Goal: Task Accomplishment & Management: Manage account settings

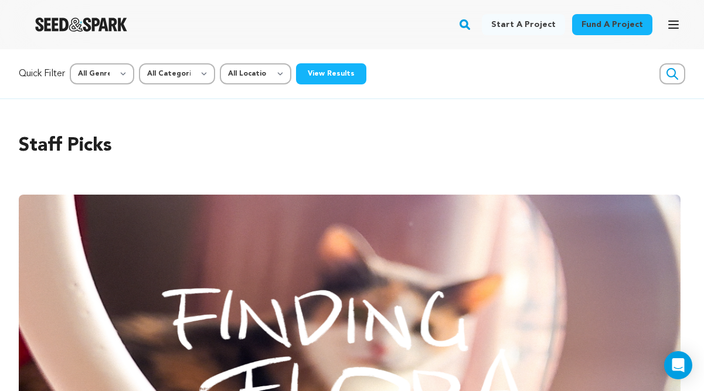
click at [674, 27] on icon "button" at bounding box center [673, 25] width 14 height 14
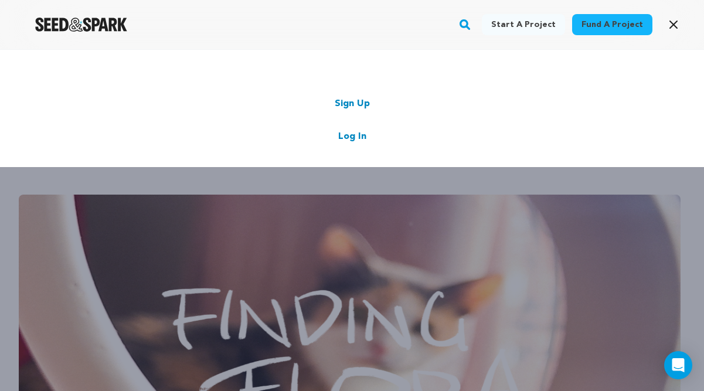
click at [349, 134] on link "Log In" at bounding box center [352, 136] width 28 height 14
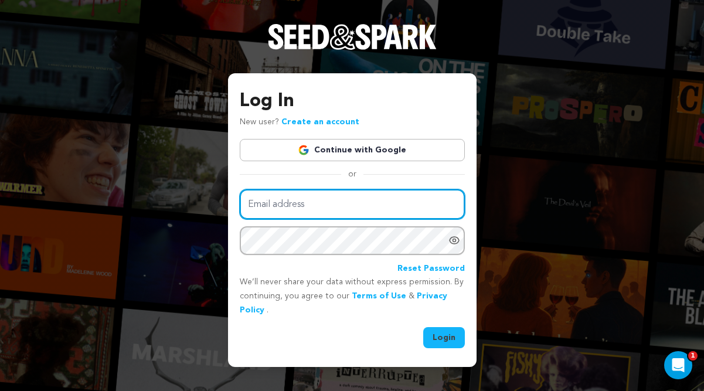
type input "[EMAIL_ADDRESS][DOMAIN_NAME]"
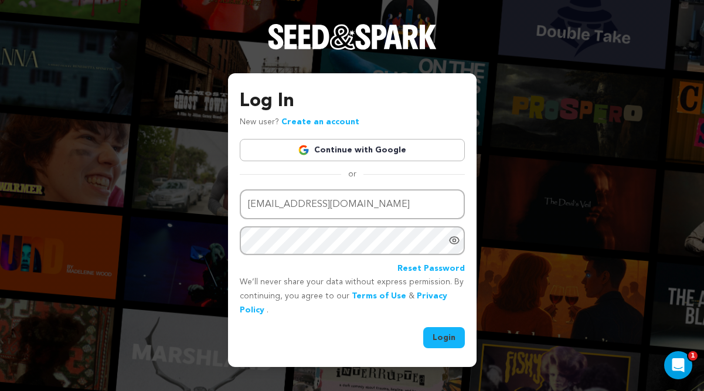
click at [446, 340] on button "Login" at bounding box center [444, 337] width 42 height 21
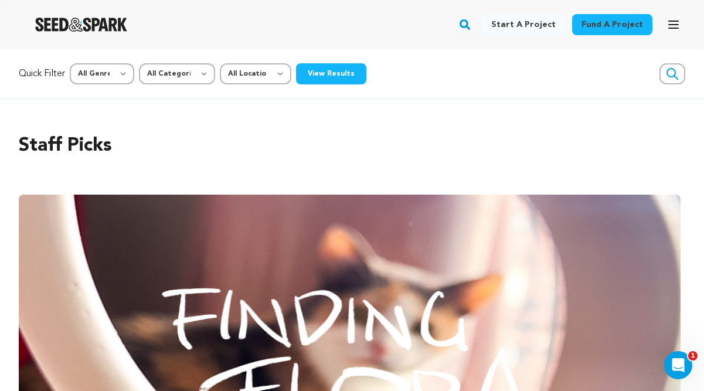
click at [672, 22] on icon "button" at bounding box center [673, 25] width 14 height 14
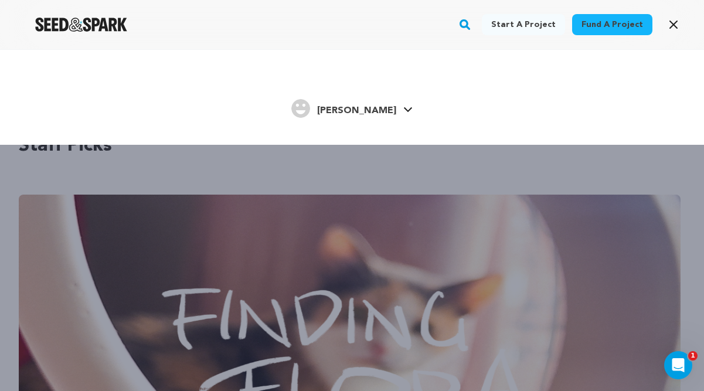
click at [404, 110] on icon at bounding box center [408, 109] width 8 height 5
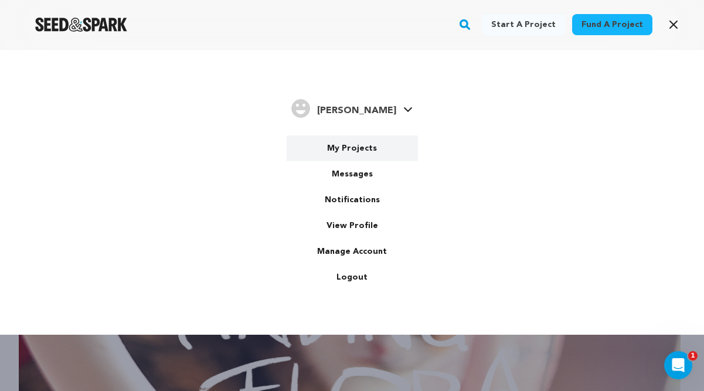
click at [359, 144] on link "My Projects" at bounding box center [351, 148] width 131 height 26
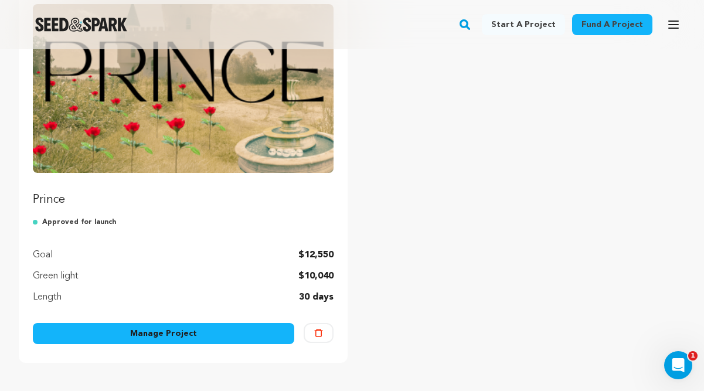
scroll to position [194, 0]
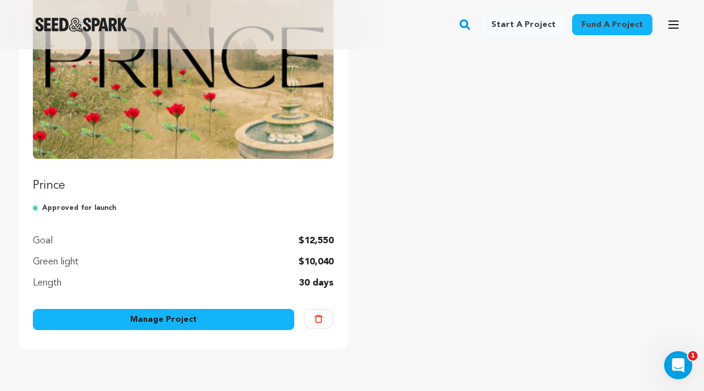
click at [168, 316] on link "Manage Project" at bounding box center [163, 319] width 261 height 21
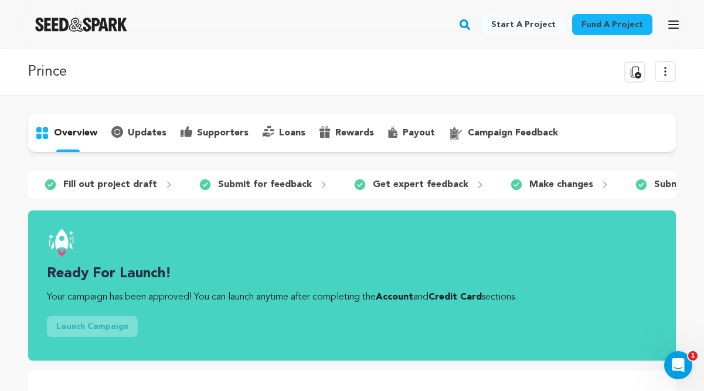
click at [407, 135] on p "payout" at bounding box center [418, 133] width 32 height 14
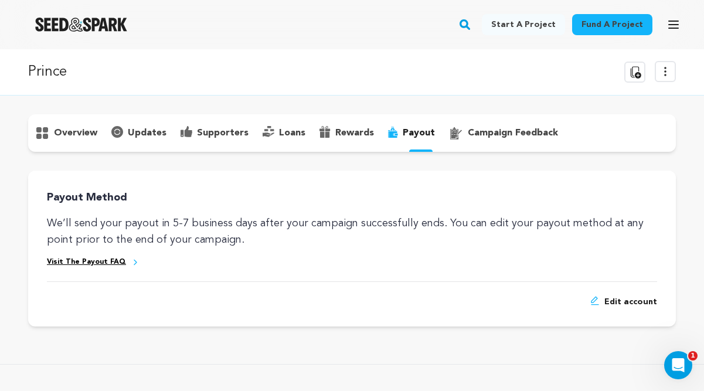
click at [484, 129] on p "campaign feedback" at bounding box center [512, 133] width 90 height 14
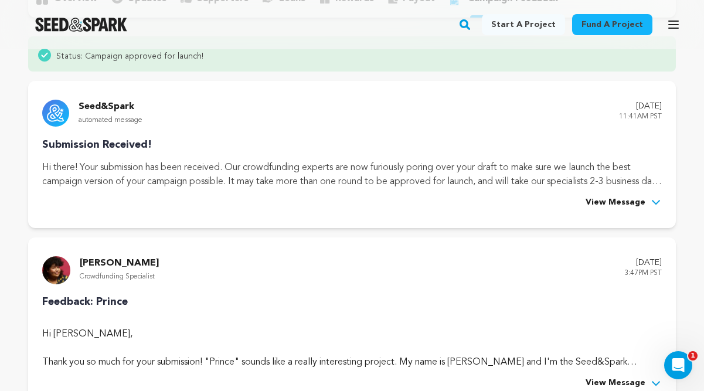
scroll to position [247, 0]
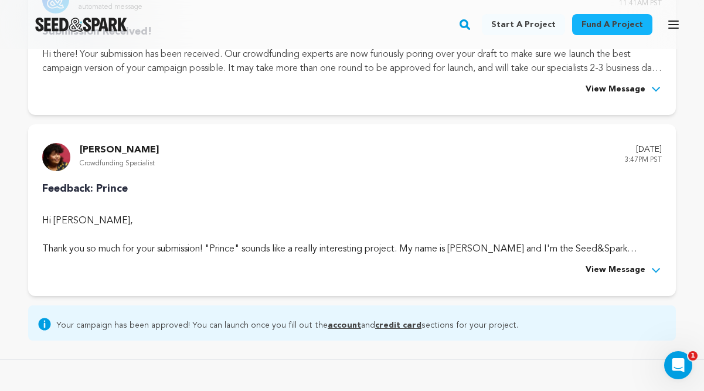
click at [339, 321] on link "account" at bounding box center [343, 325] width 33 height 8
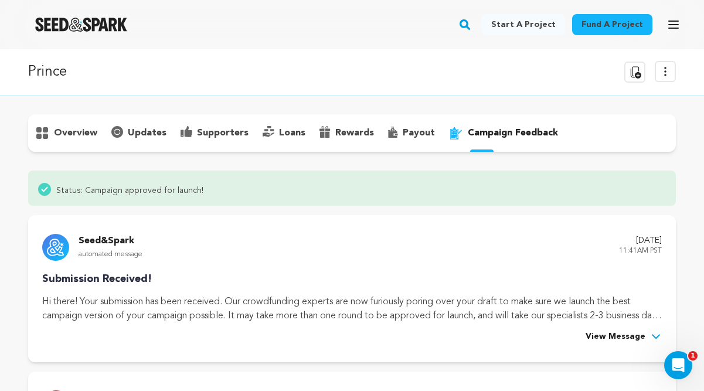
scroll to position [0, 0]
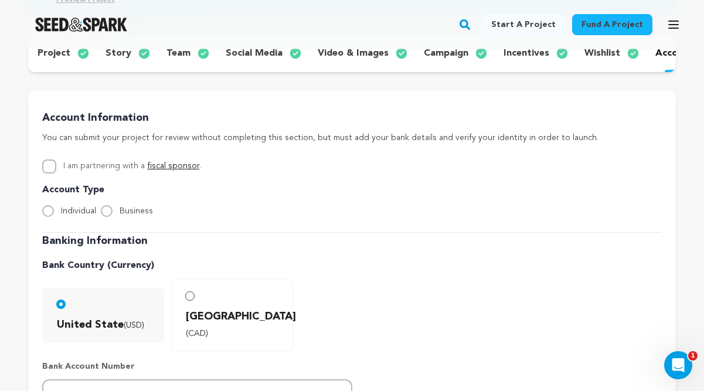
scroll to position [173, 0]
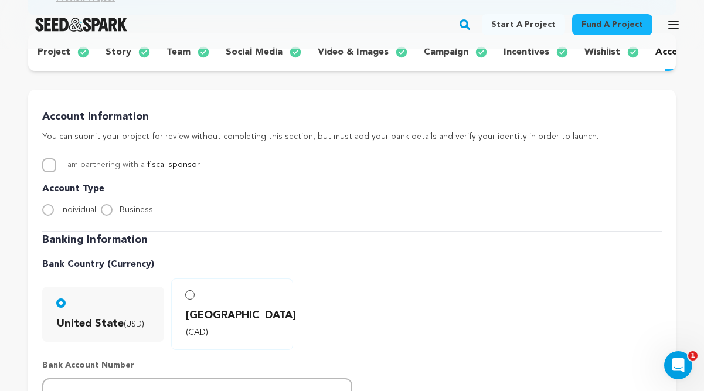
click at [50, 207] on input "Individual" at bounding box center [48, 210] width 12 height 12
radio input "true"
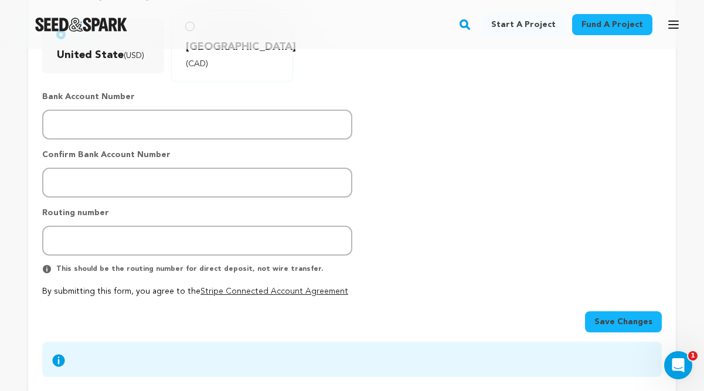
scroll to position [443, 0]
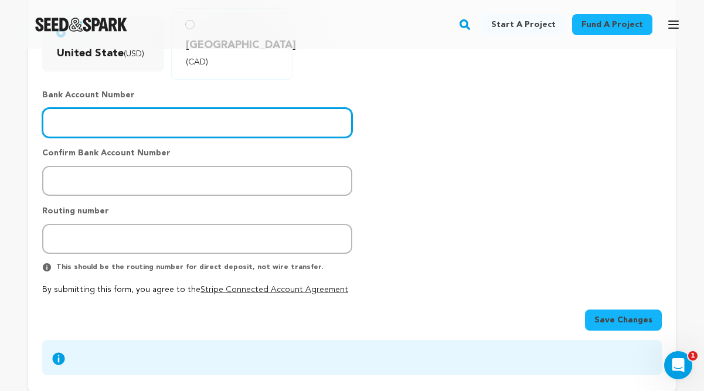
click at [55, 108] on input "number" at bounding box center [197, 123] width 310 height 30
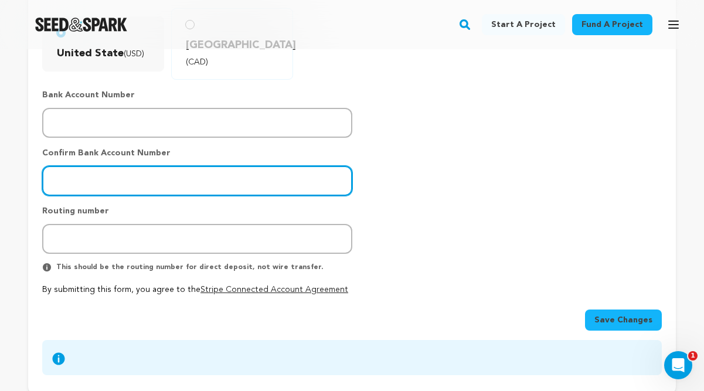
click at [81, 166] on input "number" at bounding box center [197, 181] width 310 height 30
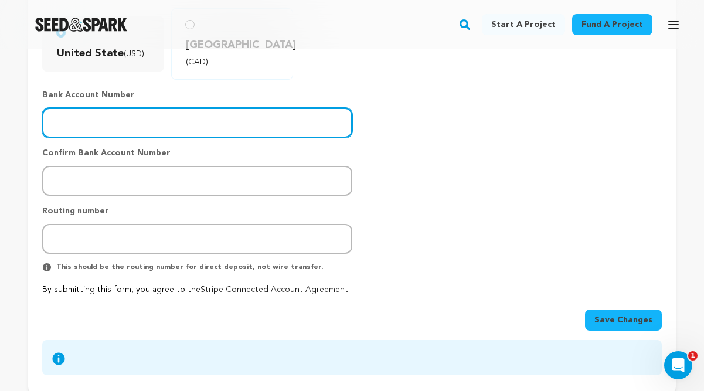
click at [76, 108] on input "number" at bounding box center [197, 123] width 310 height 30
type input "0135002883"
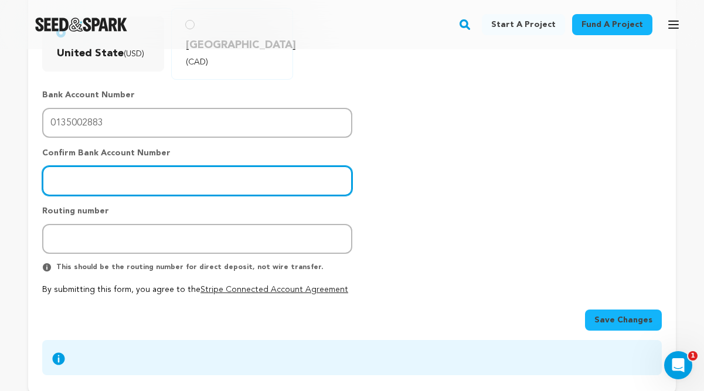
click at [91, 169] on input "number" at bounding box center [197, 181] width 310 height 30
type input "0135002883"
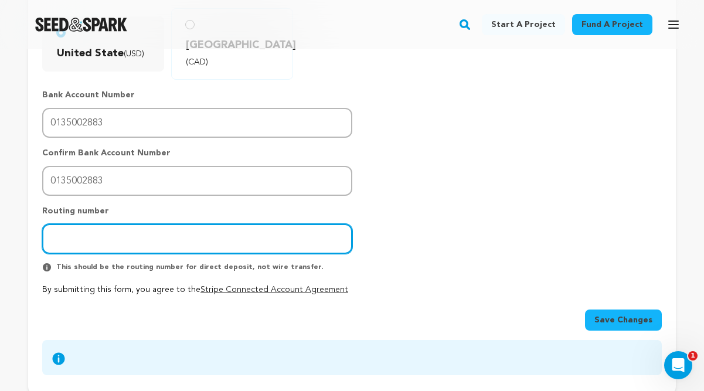
click at [96, 224] on input "number" at bounding box center [197, 239] width 310 height 30
type input "065403626"
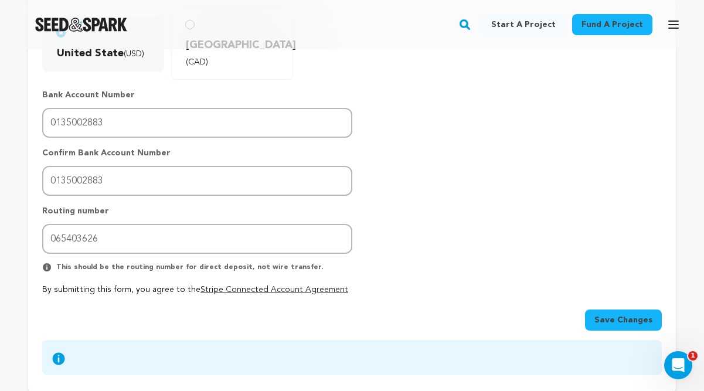
click at [624, 314] on span "Save Changes" at bounding box center [623, 320] width 58 height 12
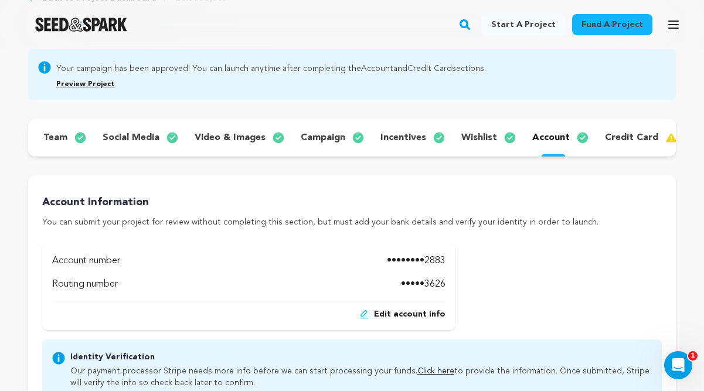
scroll to position [0, 122]
click at [633, 134] on p "credit card" at bounding box center [632, 138] width 53 height 14
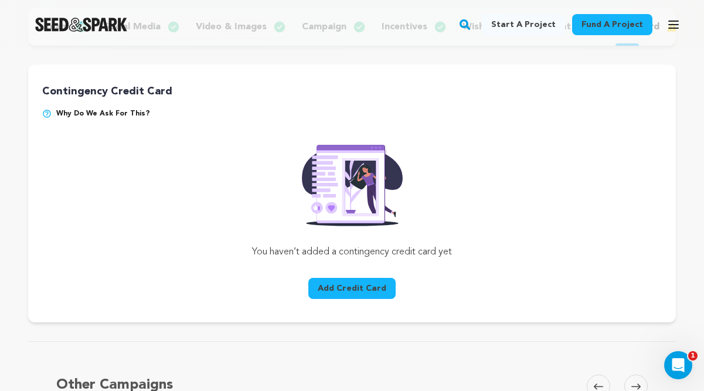
scroll to position [197, 0]
click at [355, 293] on button "Add Credit Card" at bounding box center [351, 288] width 87 height 21
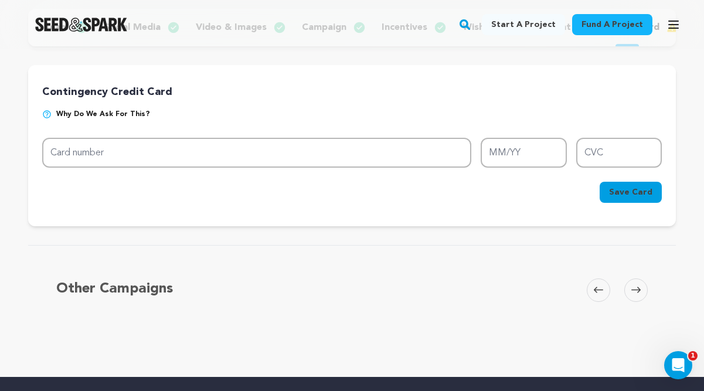
click at [49, 113] on img at bounding box center [46, 114] width 9 height 9
click at [48, 114] on img at bounding box center [46, 114] width 9 height 9
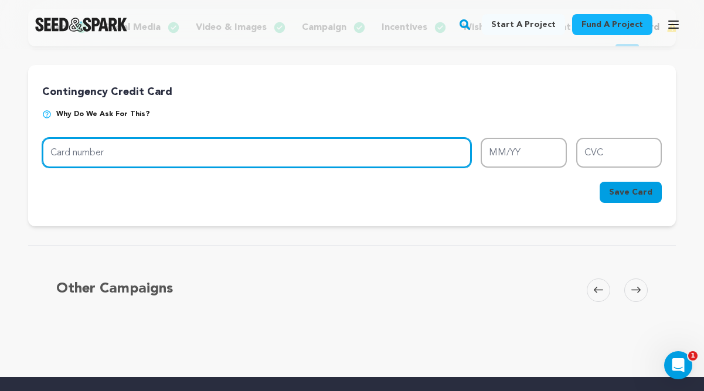
click at [281, 163] on input "Card number" at bounding box center [256, 153] width 429 height 30
type input "5253 6362 0601 4411"
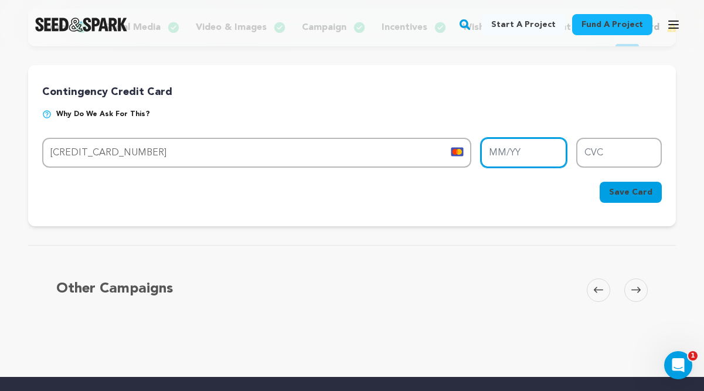
click at [509, 155] on input "MM/YY" at bounding box center [523, 153] width 86 height 30
type input "04/30"
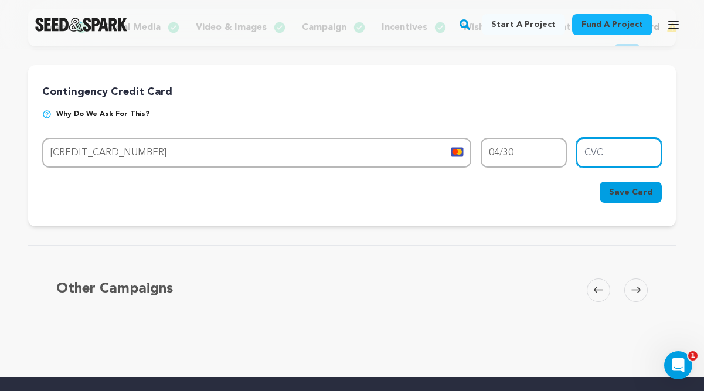
click at [621, 155] on input "CVC" at bounding box center [619, 153] width 86 height 30
type input "369"
click at [651, 190] on span "Save Card" at bounding box center [630, 192] width 43 height 12
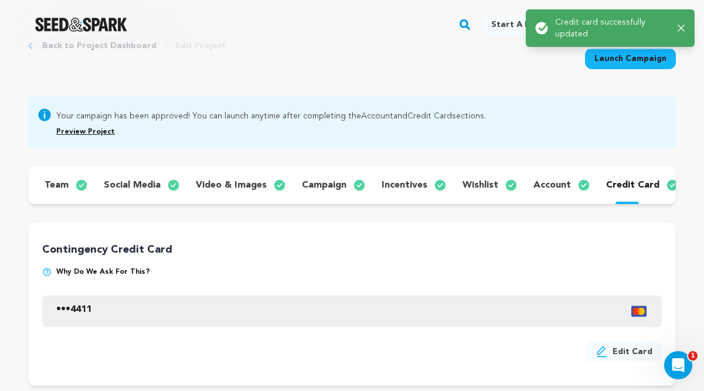
scroll to position [0, 0]
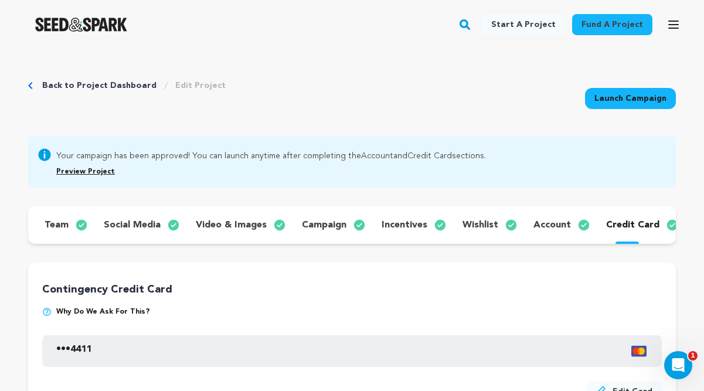
click at [631, 94] on link "Launch Campaign" at bounding box center [630, 98] width 91 height 21
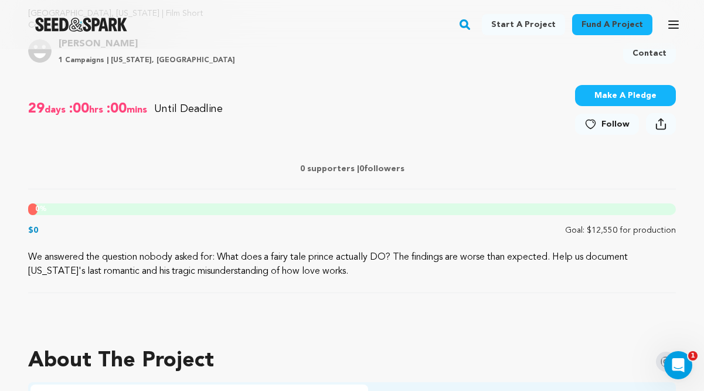
scroll to position [432, 0]
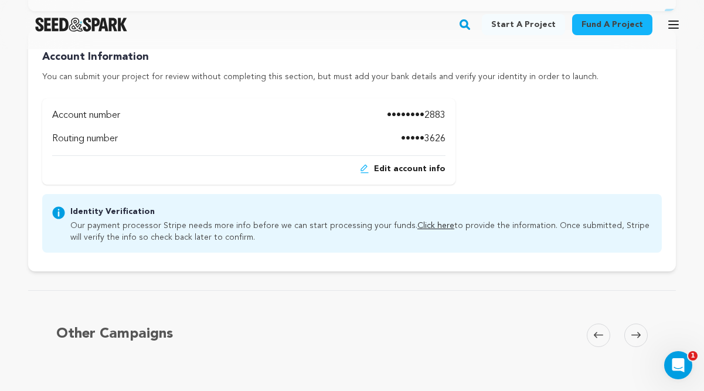
scroll to position [235, 0]
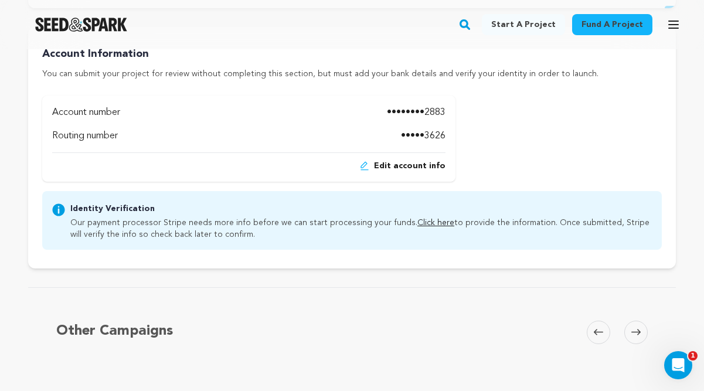
click at [419, 223] on link "Click here" at bounding box center [435, 222] width 37 height 8
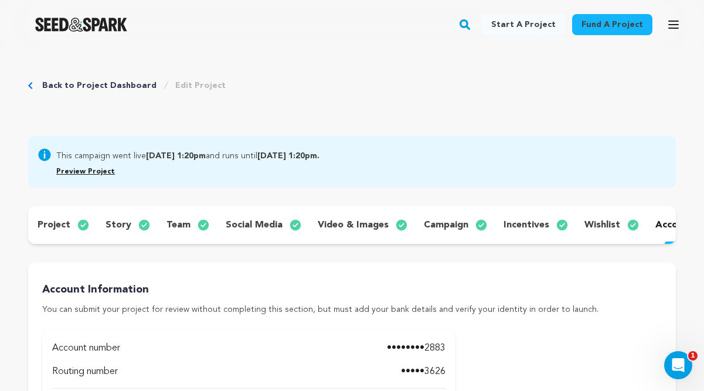
scroll to position [0, 0]
click at [62, 227] on p "project" at bounding box center [53, 225] width 33 height 14
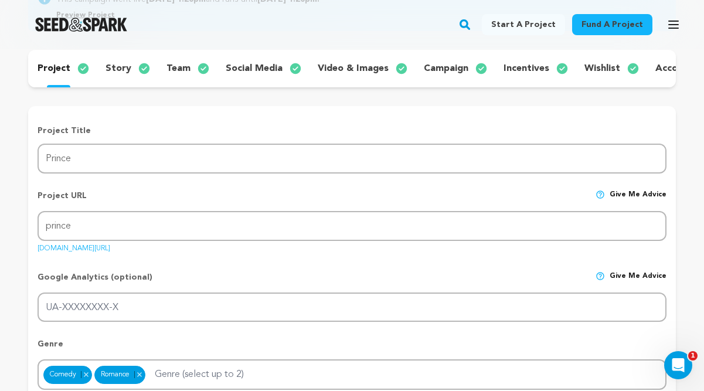
scroll to position [157, 0]
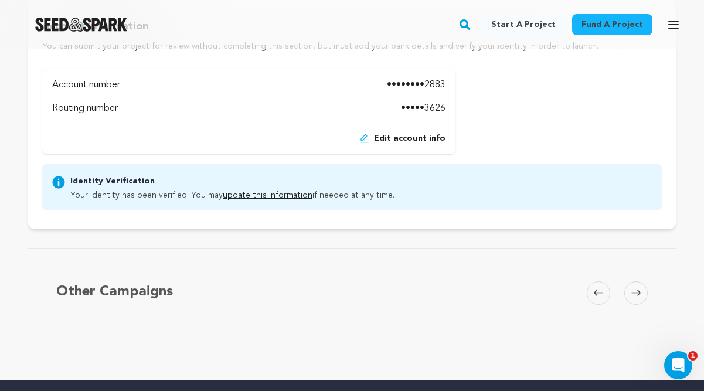
scroll to position [276, 0]
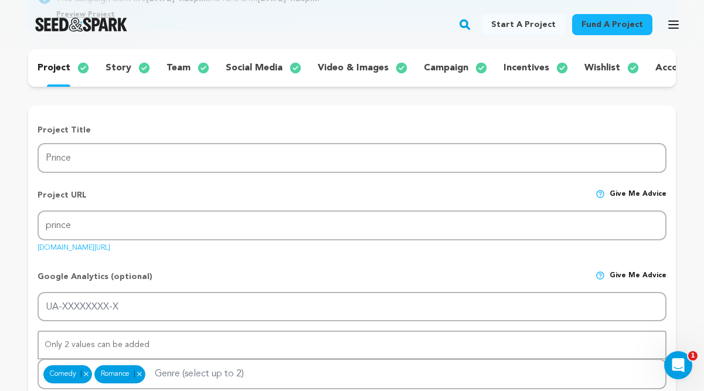
click at [110, 248] on link "seedandspark.com/fund/prince" at bounding box center [73, 246] width 73 height 12
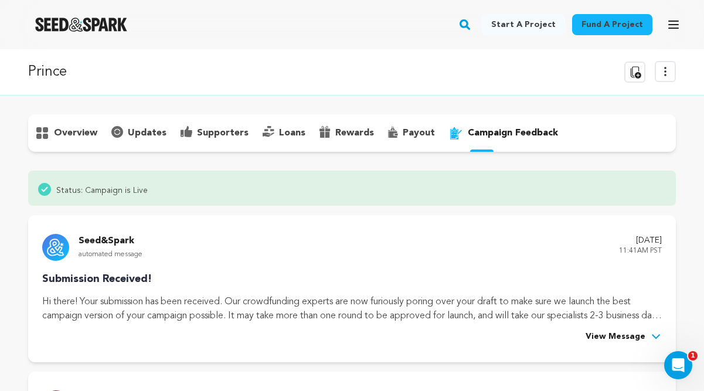
click at [633, 72] on icon at bounding box center [634, 72] width 14 height 14
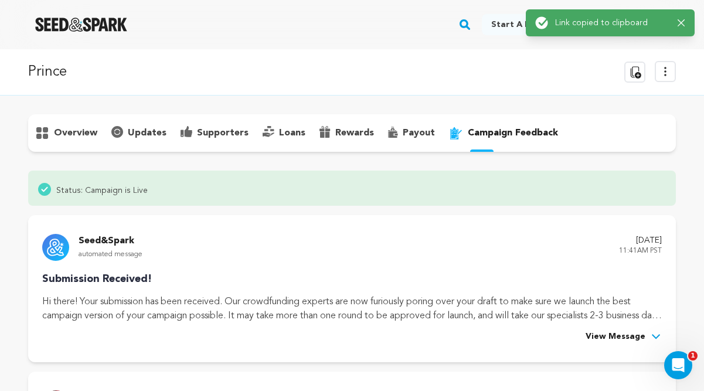
click at [665, 69] on icon at bounding box center [665, 71] width 14 height 14
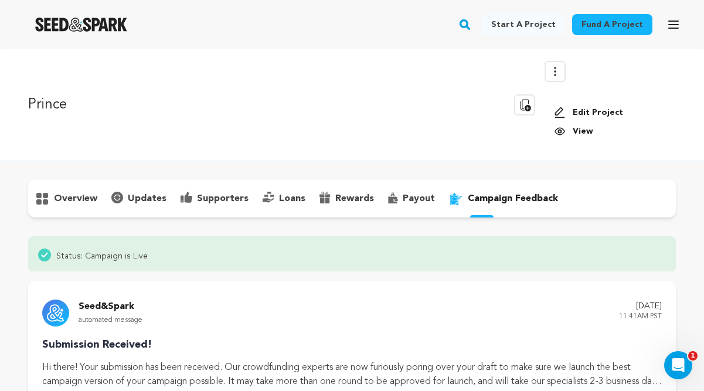
click at [604, 112] on link "Edit Project" at bounding box center [610, 113] width 112 height 12
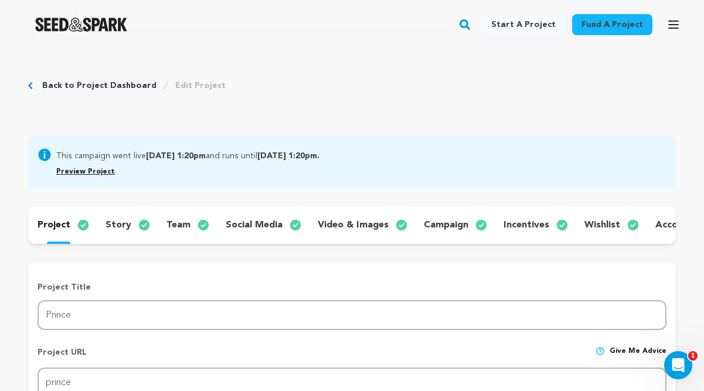
click at [182, 224] on p "team" at bounding box center [178, 225] width 24 height 14
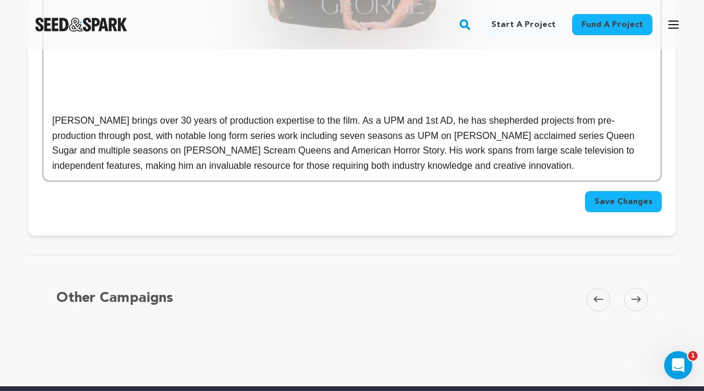
scroll to position [1265, 0]
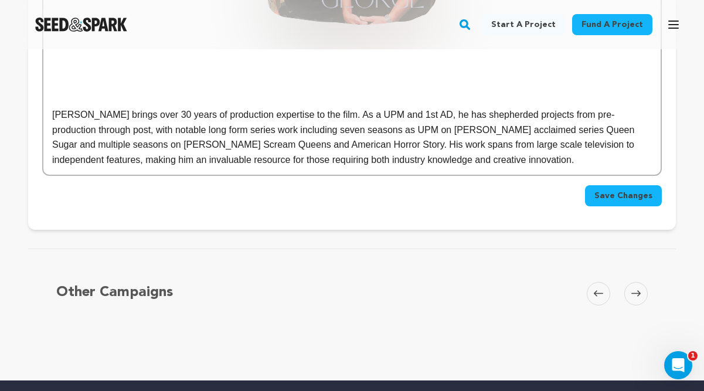
click at [554, 151] on p "[PERSON_NAME] brings over 30 years of production expertise to the film. As a UP…" at bounding box center [351, 137] width 599 height 60
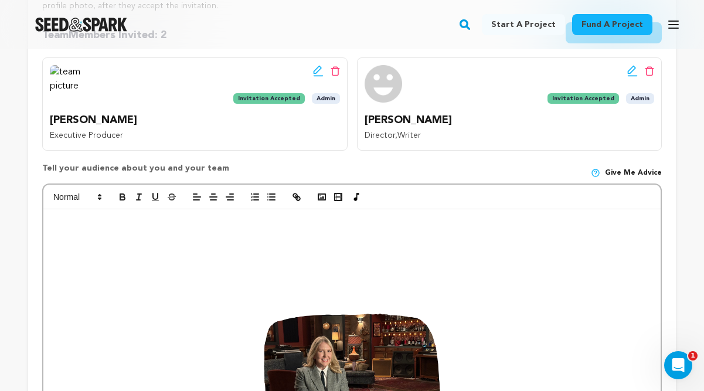
scroll to position [317, 0]
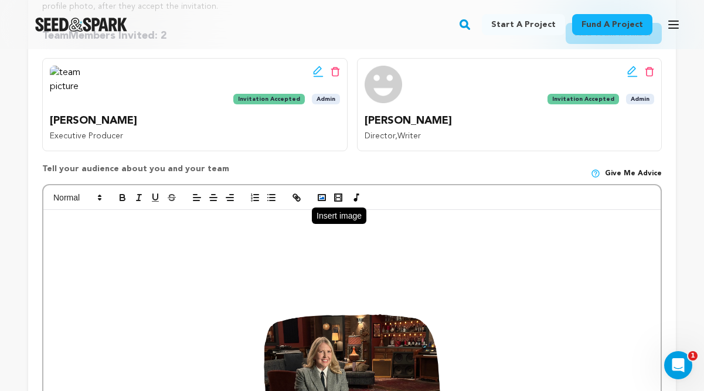
click at [319, 203] on button "button" at bounding box center [321, 197] width 16 height 14
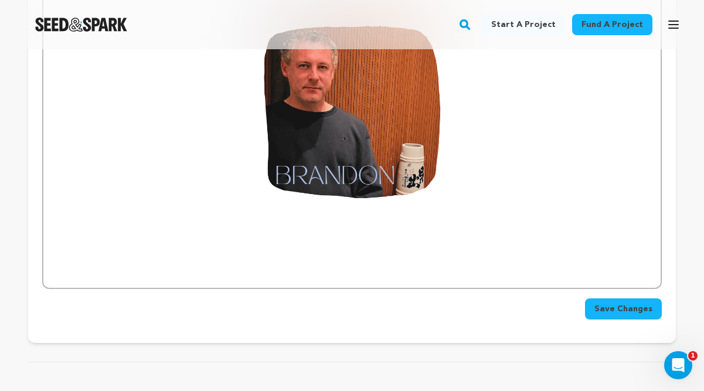
scroll to position [1505, 0]
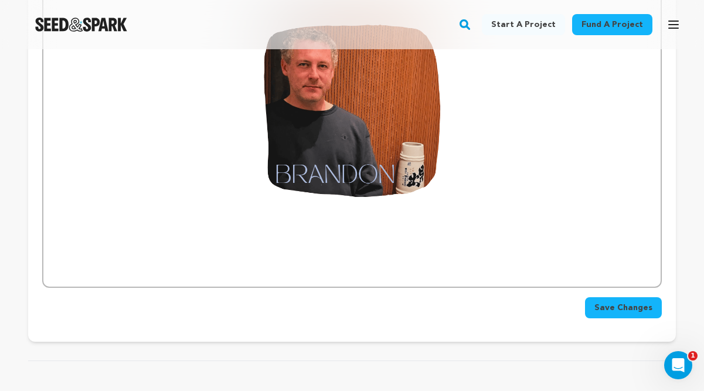
click at [69, 207] on img at bounding box center [351, 110] width 599 height 337
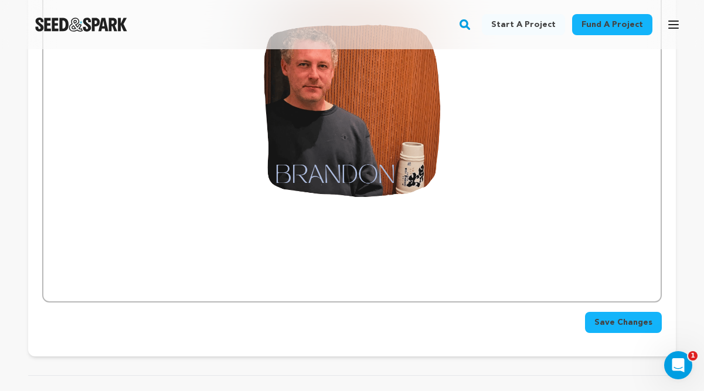
click at [115, 279] on p at bounding box center [351, 286] width 599 height 15
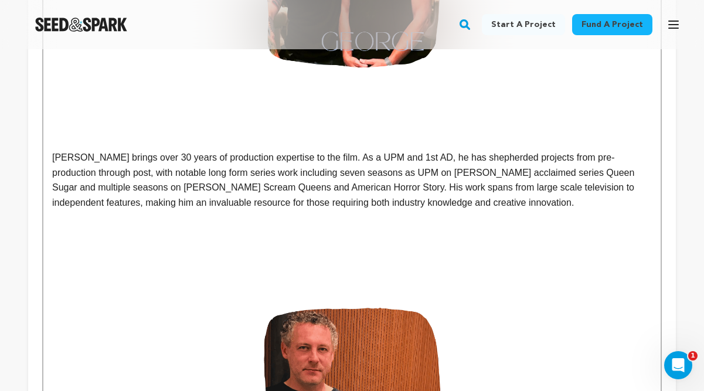
scroll to position [1496, 0]
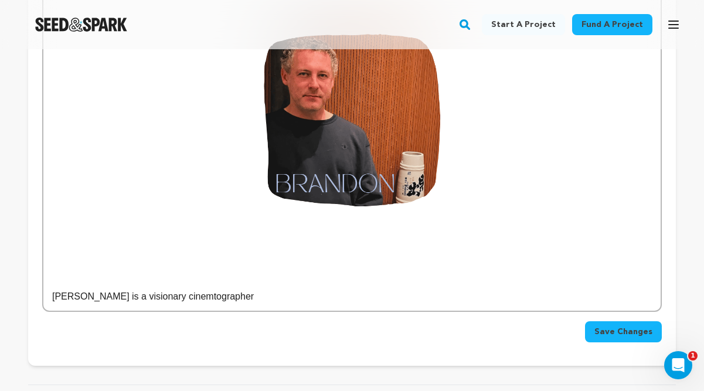
click at [206, 289] on p "Brandon Dauzat is a visionary cinemtographer" at bounding box center [351, 296] width 599 height 15
click at [265, 289] on p "Brandon Dauzat is a visionary cinematographer" at bounding box center [351, 296] width 599 height 15
click at [177, 289] on p "Brandon Dauzat is a visionary cinematographer" at bounding box center [351, 296] width 599 height 15
drag, startPoint x: 177, startPoint y: 288, endPoint x: 139, endPoint y: 287, distance: 38.7
click at [139, 289] on p "Brandon Dauzat is a visionary cinematographer" at bounding box center [351, 296] width 599 height 15
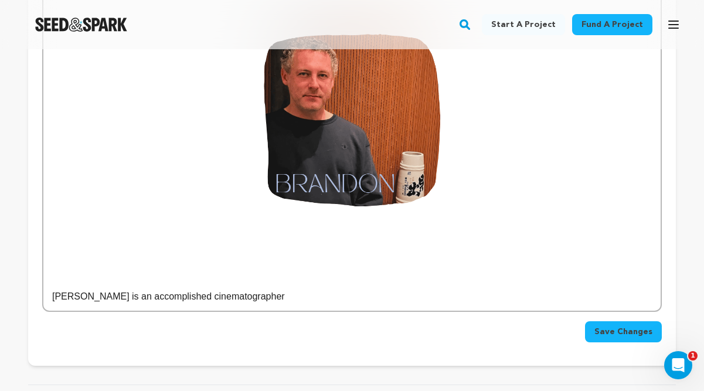
click at [296, 289] on p "Brandon Dauzat is an accomplished cinematographer" at bounding box center [351, 296] width 599 height 15
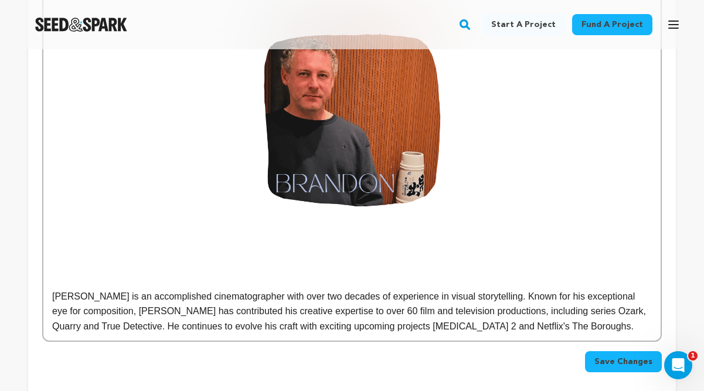
click at [207, 292] on p "Brandon Dauzat is an accomplished cinematographer with over two decades of expe…" at bounding box center [351, 311] width 599 height 45
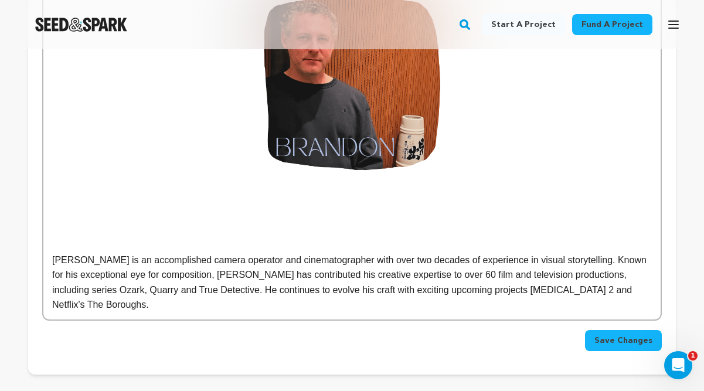
scroll to position [1530, 0]
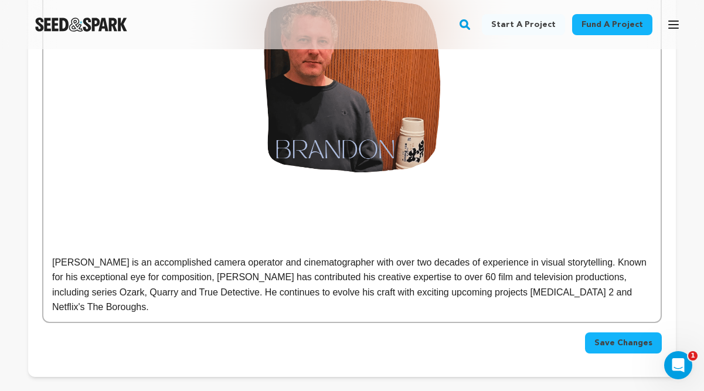
click at [106, 300] on p "Brandon Dauzat is an accomplished camera operator and cinematographer with over…" at bounding box center [351, 285] width 599 height 60
click at [228, 285] on p "Brandon Dauzat is an accomplished camera operator and cinematographer with over…" at bounding box center [351, 285] width 599 height 60
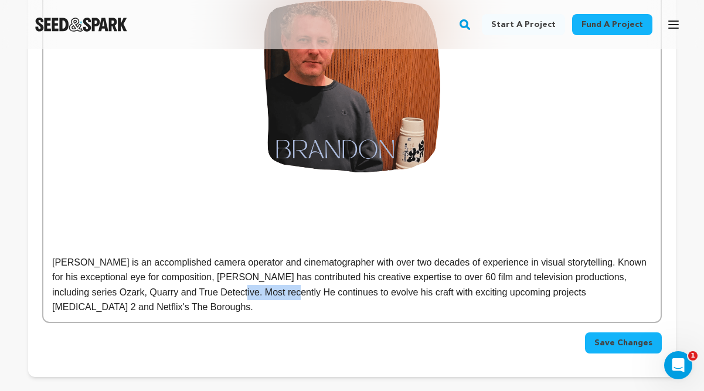
drag, startPoint x: 286, startPoint y: 286, endPoint x: 230, endPoint y: 282, distance: 55.8
click at [230, 282] on p "Brandon Dauzat is an accomplished camera operator and cinematographer with over…" at bounding box center [351, 285] width 599 height 60
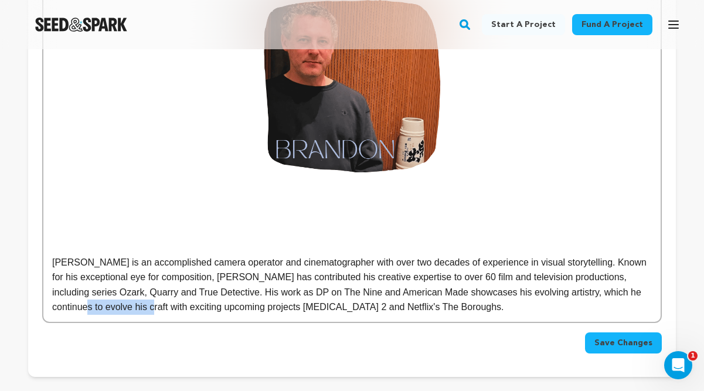
drag, startPoint x: 173, startPoint y: 299, endPoint x: 107, endPoint y: 302, distance: 66.3
click at [107, 302] on p "Brandon Dauzat is an accomplished camera operator and cinematographer with over…" at bounding box center [351, 285] width 599 height 60
drag, startPoint x: 346, startPoint y: 284, endPoint x: 306, endPoint y: 282, distance: 39.3
click at [306, 282] on p "Brandon Dauzat is an accomplished camera operator and cinematographer with over…" at bounding box center [351, 285] width 599 height 60
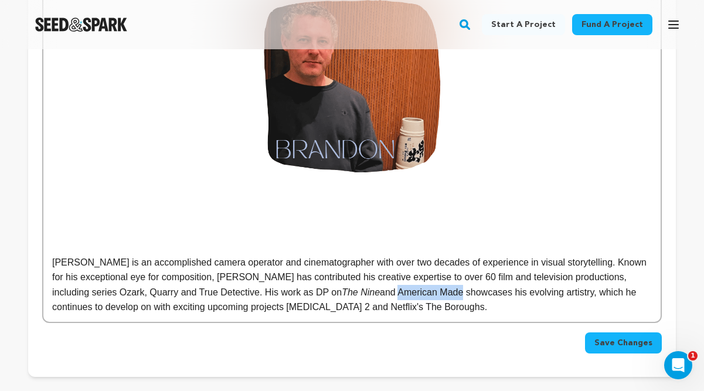
drag, startPoint x: 432, startPoint y: 284, endPoint x: 367, endPoint y: 285, distance: 65.0
click at [367, 285] on p "Brandon Dauzat is an accomplished camera operator and cinematographer with over…" at bounding box center [351, 285] width 599 height 60
click at [500, 292] on p "Brandon Dauzat is an accomplished camera operator and cinematographer with over…" at bounding box center [351, 285] width 599 height 60
click at [153, 298] on p "Brandon Dauzat is an accomplished camera operator and cinematographer with over…" at bounding box center [351, 285] width 599 height 60
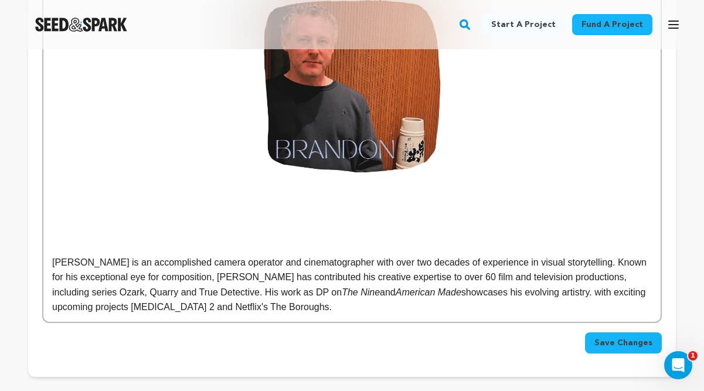
click at [480, 286] on p "Brandon Dauzat is an accomplished camera operator and cinematographer with over…" at bounding box center [351, 285] width 599 height 60
click at [567, 284] on p "Brandon Dauzat is an accomplished camera operator and cinematographer with over…" at bounding box center [351, 285] width 599 height 60
click at [274, 299] on p "Brandon Dauzat is an accomplished camera operator and cinematographer with over…" at bounding box center [351, 285] width 599 height 60
click at [602, 332] on button "Save Changes" at bounding box center [623, 342] width 77 height 21
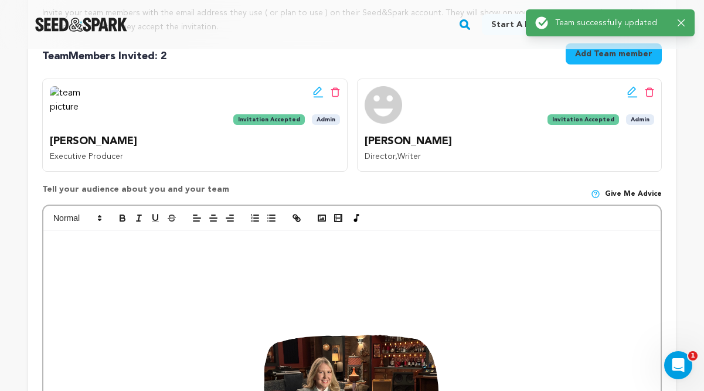
scroll to position [213, 0]
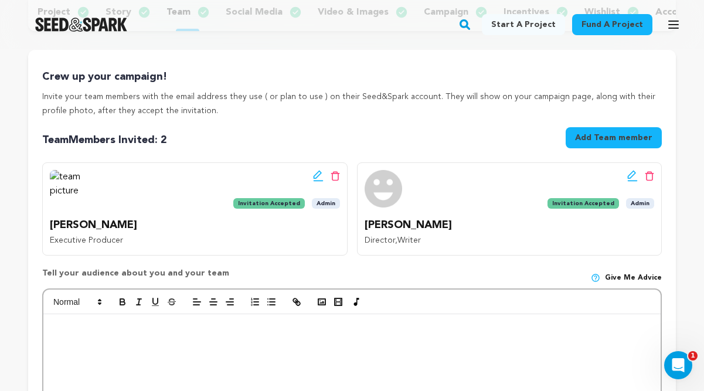
click at [600, 134] on button "Add Team member" at bounding box center [613, 137] width 96 height 21
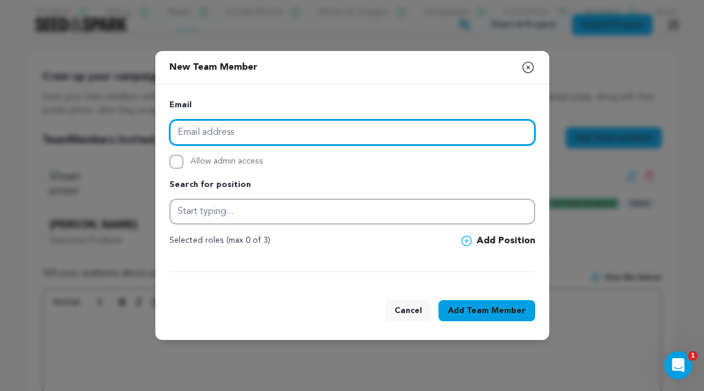
click at [245, 132] on input "email" at bounding box center [352, 133] width 366 height 26
type input "nolafilmdude@gmail.com"
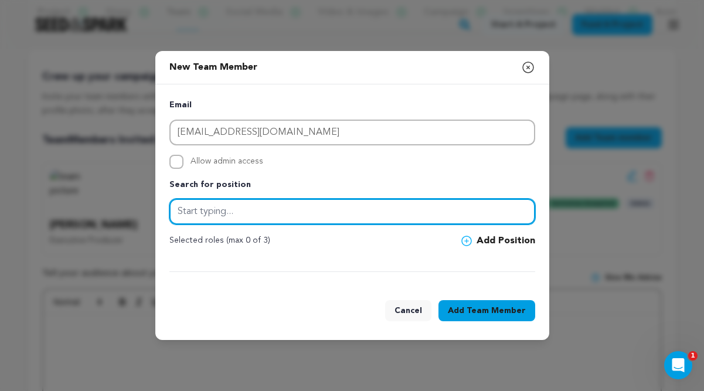
click at [199, 207] on input "text" at bounding box center [352, 212] width 366 height 26
type input "cinematographer"
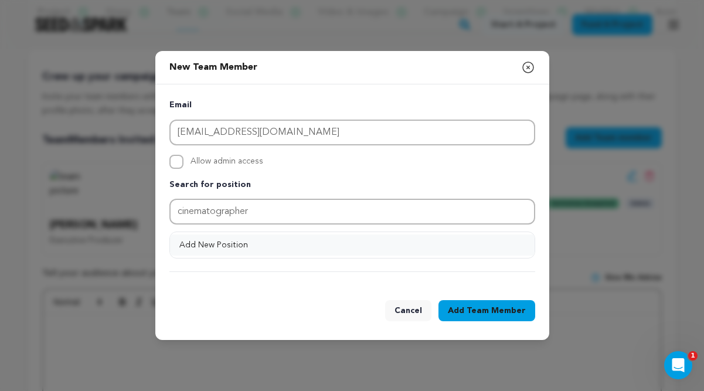
click at [210, 239] on button "Add New Position" at bounding box center [352, 244] width 364 height 21
click at [466, 239] on icon at bounding box center [466, 240] width 11 height 11
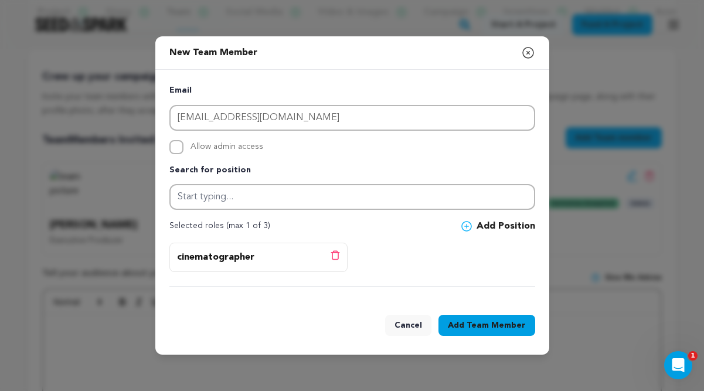
click at [231, 255] on p "cinematographer" at bounding box center [215, 257] width 77 height 14
click at [473, 319] on span "Team Member" at bounding box center [495, 325] width 59 height 12
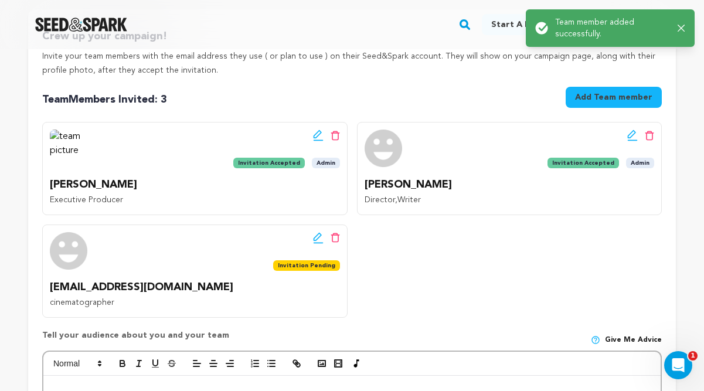
scroll to position [255, 0]
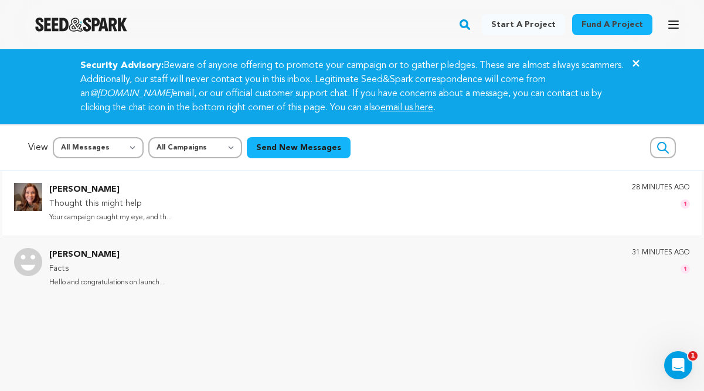
click at [209, 211] on div "Emily Johnson Thought this might help Your campaign caught my eye, and th... 28…" at bounding box center [369, 203] width 640 height 41
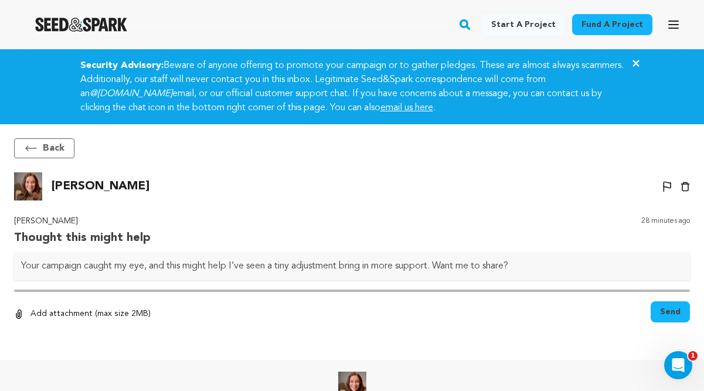
scroll to position [67, 0]
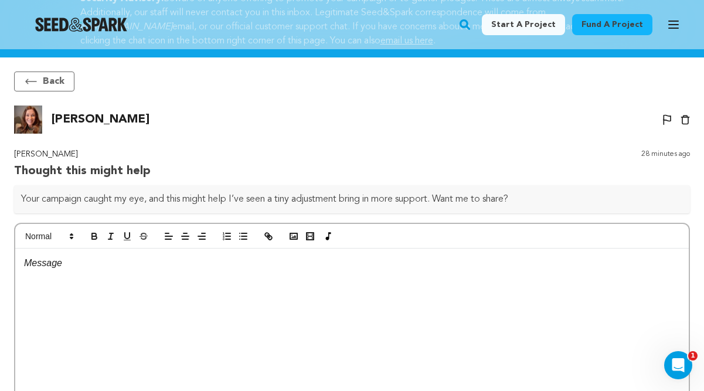
click at [94, 271] on div at bounding box center [351, 336] width 673 height 176
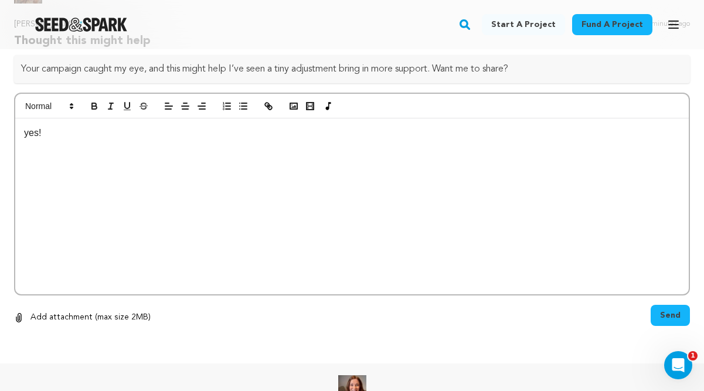
scroll to position [197, 0]
click at [661, 316] on span "Send" at bounding box center [670, 315] width 21 height 12
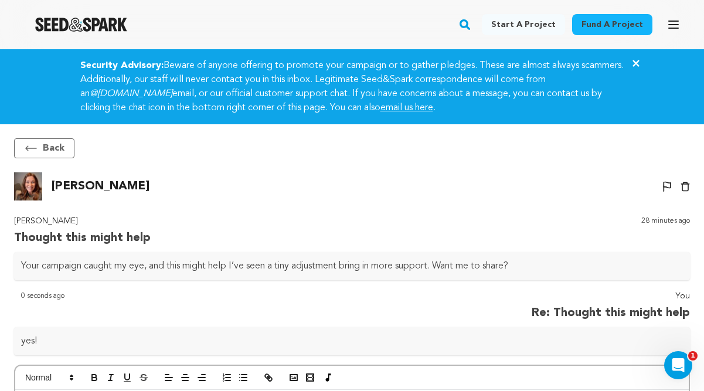
scroll to position [0, 0]
